Goal: Task Accomplishment & Management: Use online tool/utility

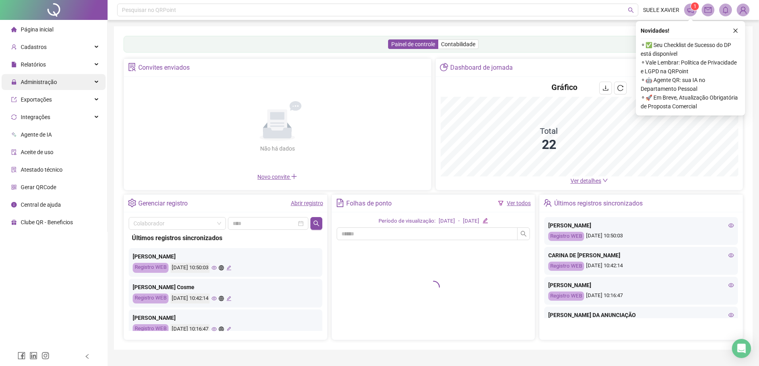
click at [53, 79] on span "Administração" at bounding box center [39, 82] width 36 height 6
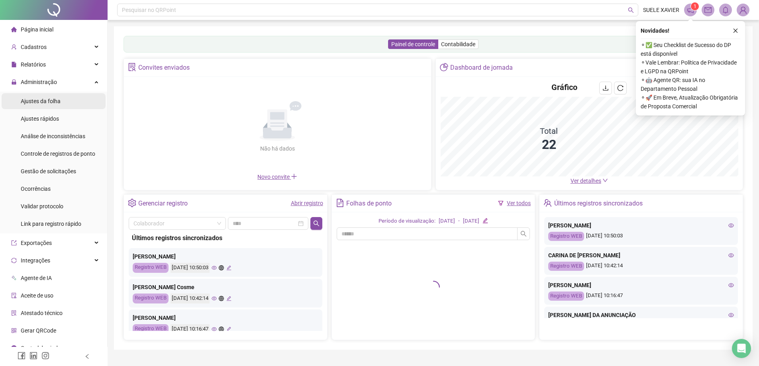
click at [51, 102] on span "Ajustes da folha" at bounding box center [41, 101] width 40 height 6
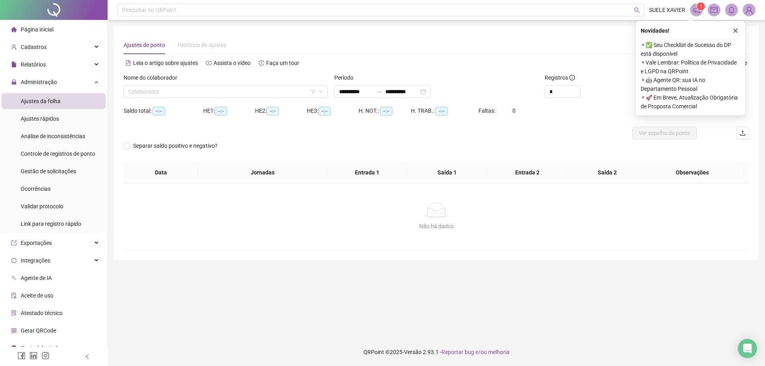
type input "**********"
drag, startPoint x: 175, startPoint y: 92, endPoint x: 171, endPoint y: 94, distance: 4.1
click at [171, 94] on input "search" at bounding box center [222, 92] width 188 height 12
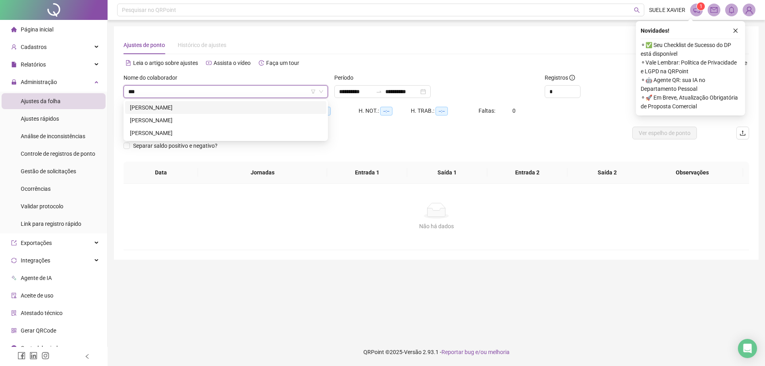
type input "****"
drag, startPoint x: 169, startPoint y: 107, endPoint x: 302, endPoint y: 103, distance: 133.6
click at [174, 107] on div "[PERSON_NAME]" at bounding box center [226, 107] width 192 height 9
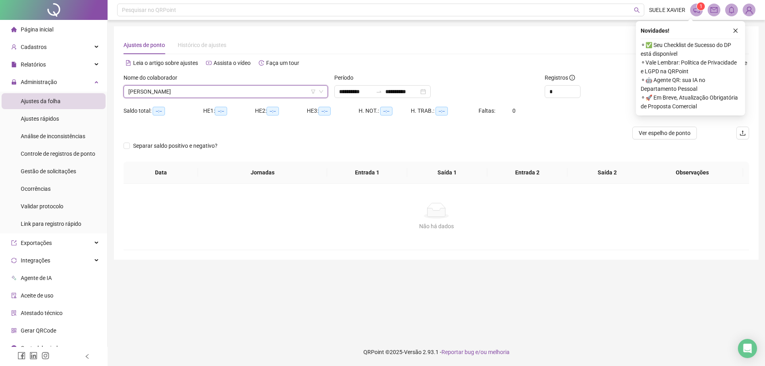
drag, startPoint x: 572, startPoint y: 116, endPoint x: 574, endPoint y: 99, distance: 17.3
click at [572, 114] on div "Saldo total: --:-- HE 1: --:-- HE 2: --:-- HE 3: --:-- H. NOT.: --:-- H. TRAB.:…" at bounding box center [437, 115] width 626 height 22
type input "*"
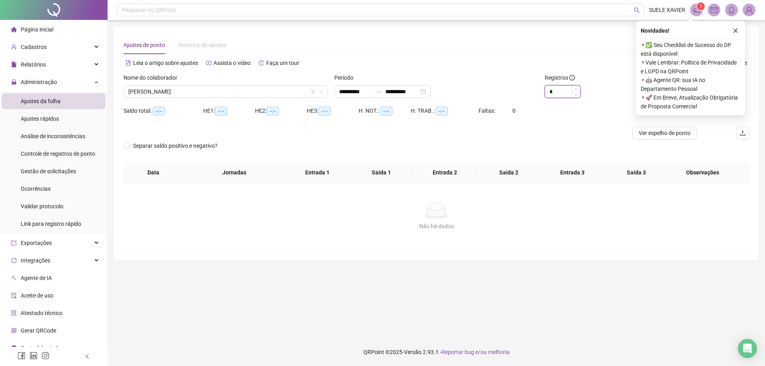
click at [576, 89] on icon "up" at bounding box center [576, 89] width 3 height 3
click at [732, 28] on button "button" at bounding box center [736, 31] width 10 height 10
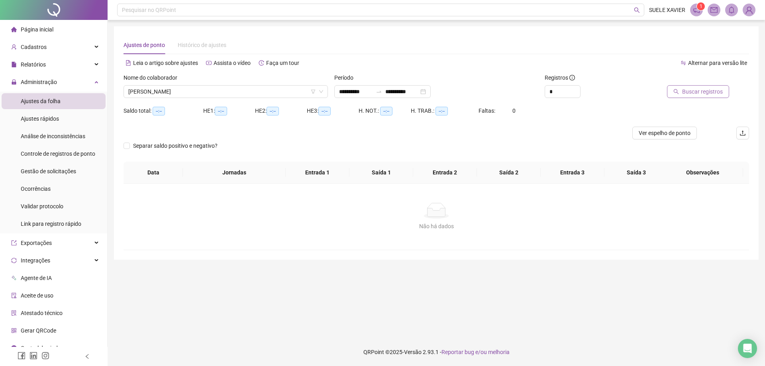
click at [711, 91] on span "Buscar registros" at bounding box center [702, 91] width 41 height 9
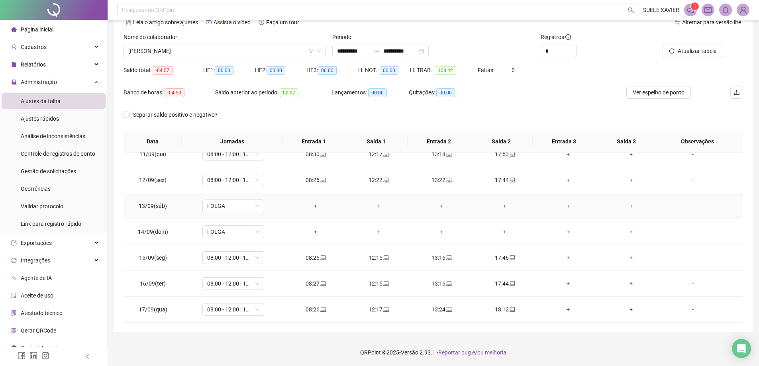
scroll to position [41, 0]
